Goal: Task Accomplishment & Management: Complete application form

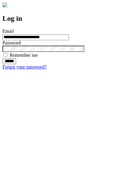
type input "**********"
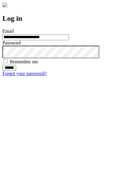
click at [16, 71] on input "******" at bounding box center [9, 68] width 14 height 6
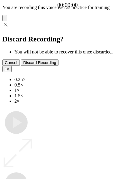
type input "**********"
